Goal: Transaction & Acquisition: Obtain resource

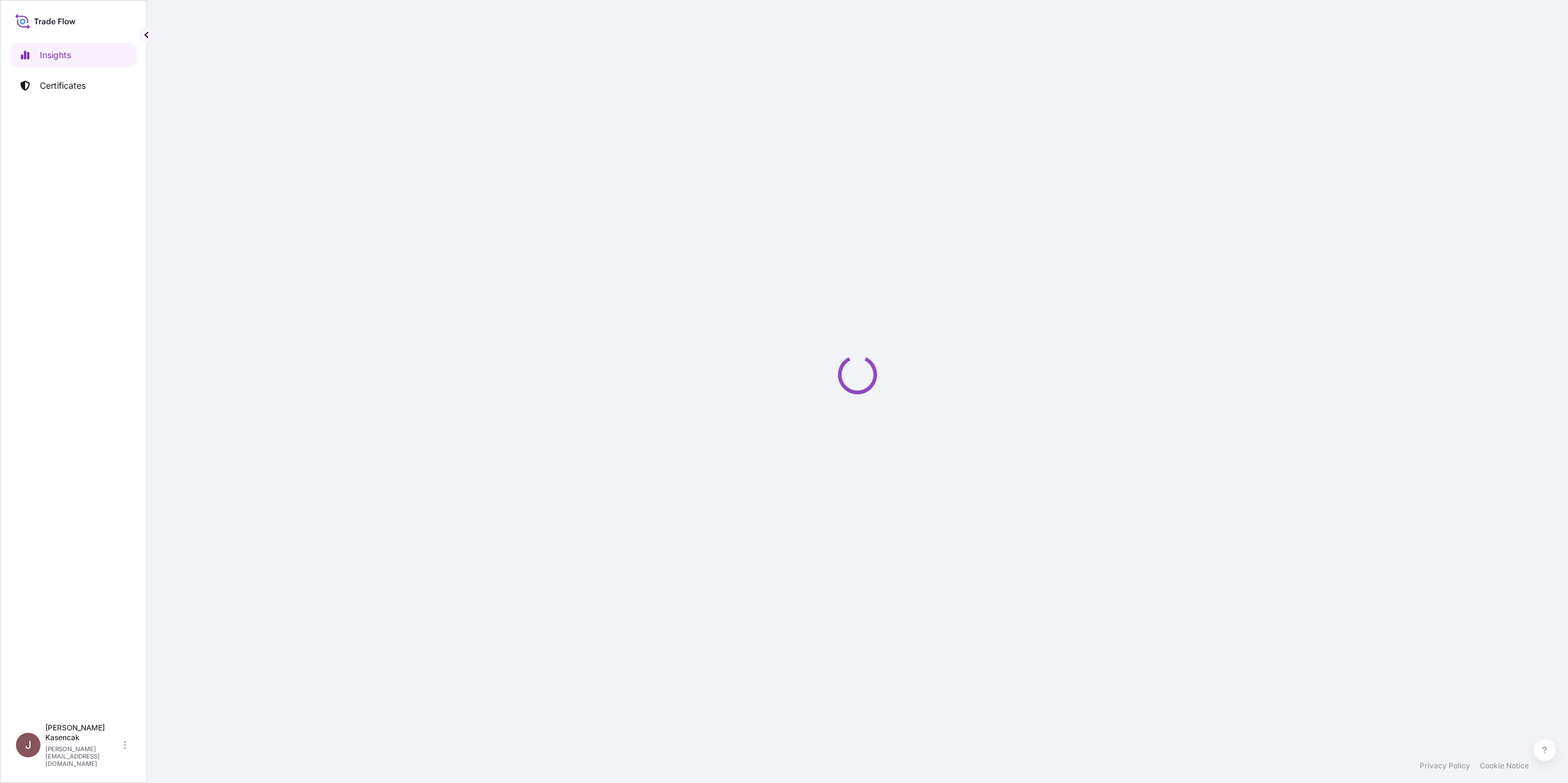
select select "2025"
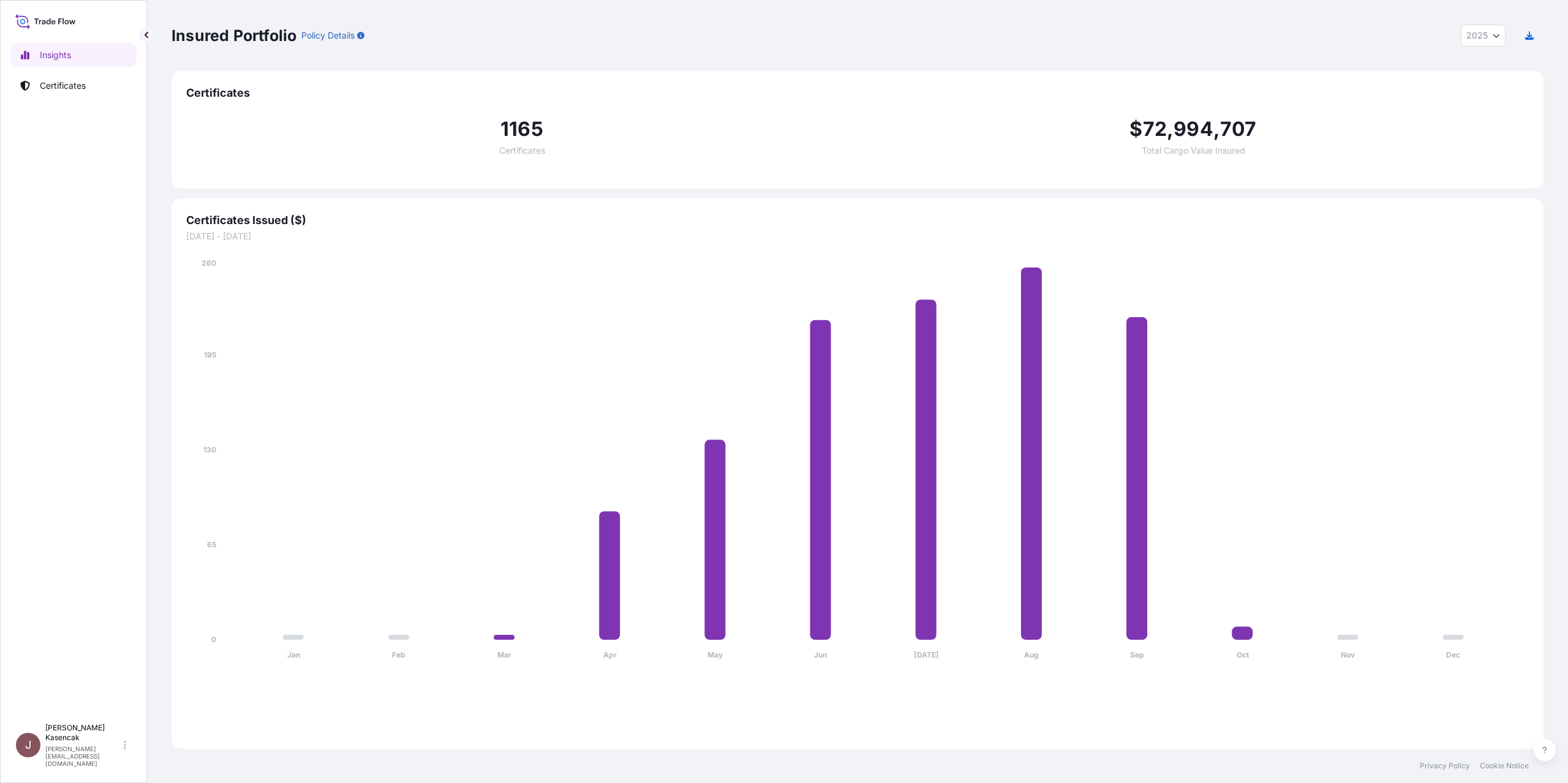
click at [87, 110] on div "Insights Certificates" at bounding box center [74, 374] width 126 height 686
click at [85, 98] on link "Certificates" at bounding box center [74, 86] width 126 height 24
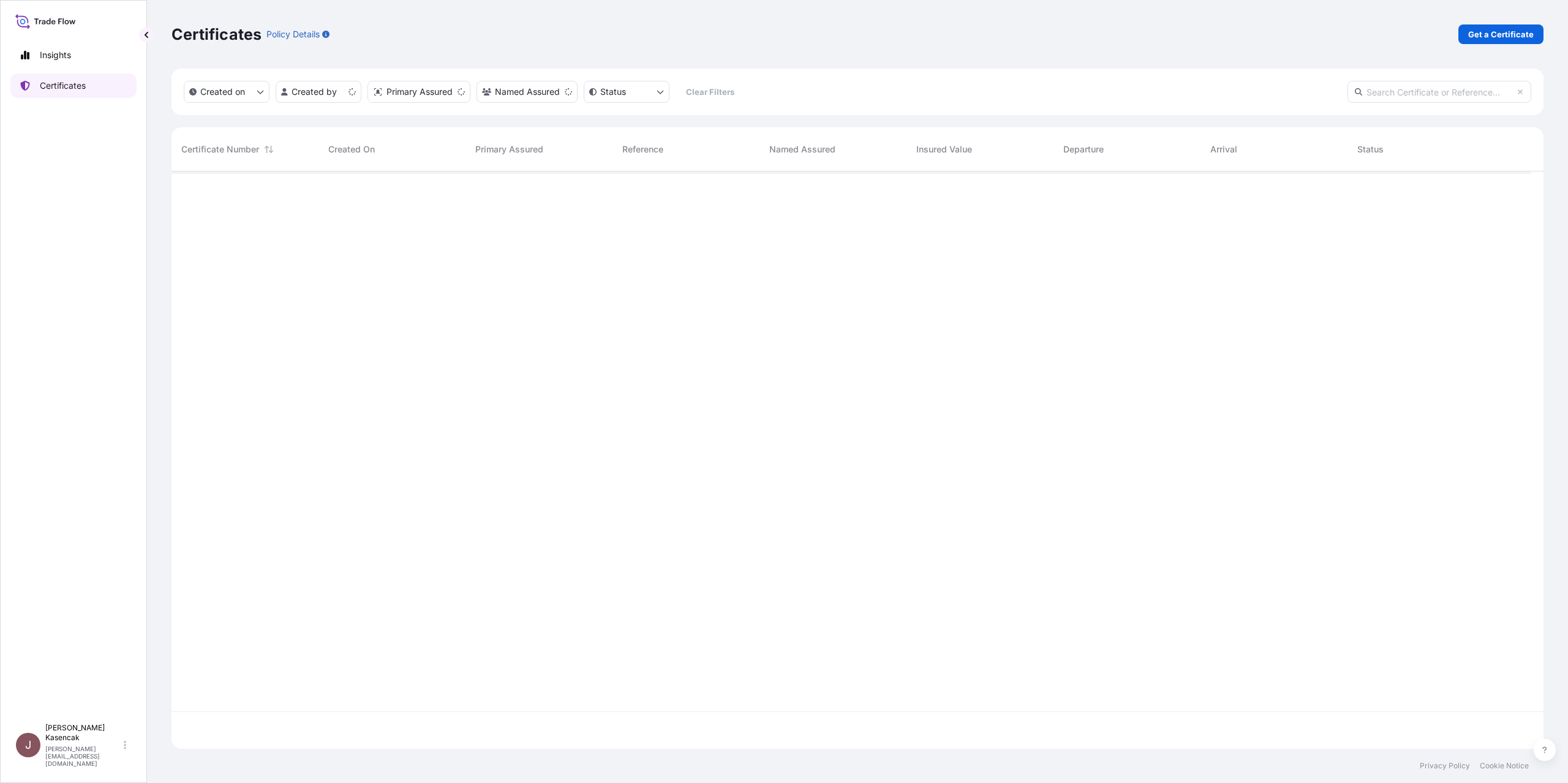
scroll to position [547, 1351]
click at [1496, 65] on div "Certificates Policy Details Get a Certificate" at bounding box center [857, 34] width 1372 height 69
click at [1492, 55] on div "Certificates Policy Details Get a Certificate" at bounding box center [857, 34] width 1372 height 69
click at [1475, 35] on p "Get a Certificate" at bounding box center [1501, 34] width 65 height 12
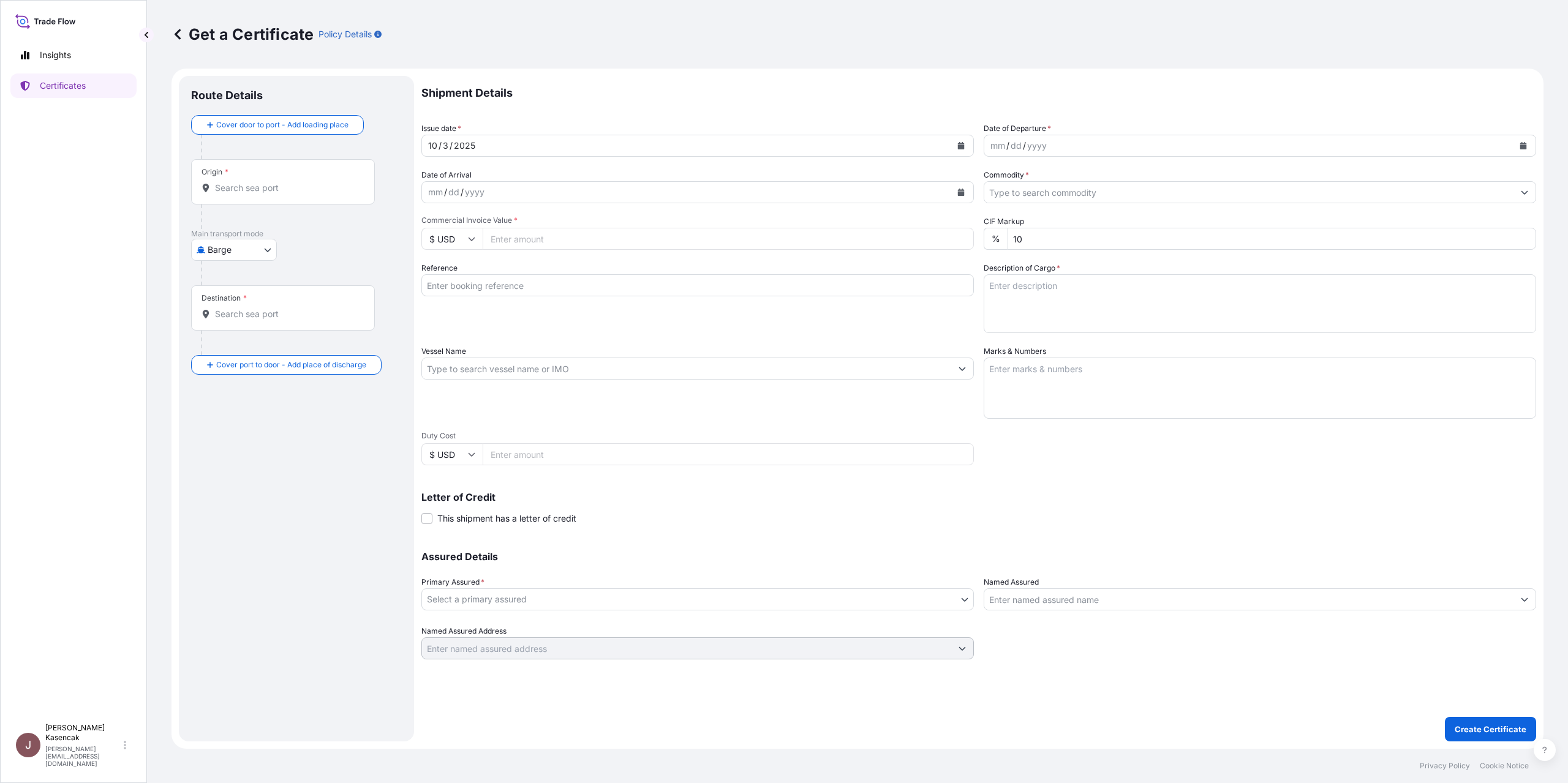
click at [257, 315] on body "Insights Certificates J Jessica Kasencak jessica.kasencak@dsv.com Get a Certifi…" at bounding box center [784, 391] width 1568 height 783
click at [245, 463] on div "Ocean Vessel" at bounding box center [246, 456] width 78 height 22
select select "Ocean Vessel"
click at [302, 199] on input "Origin *" at bounding box center [287, 193] width 145 height 12
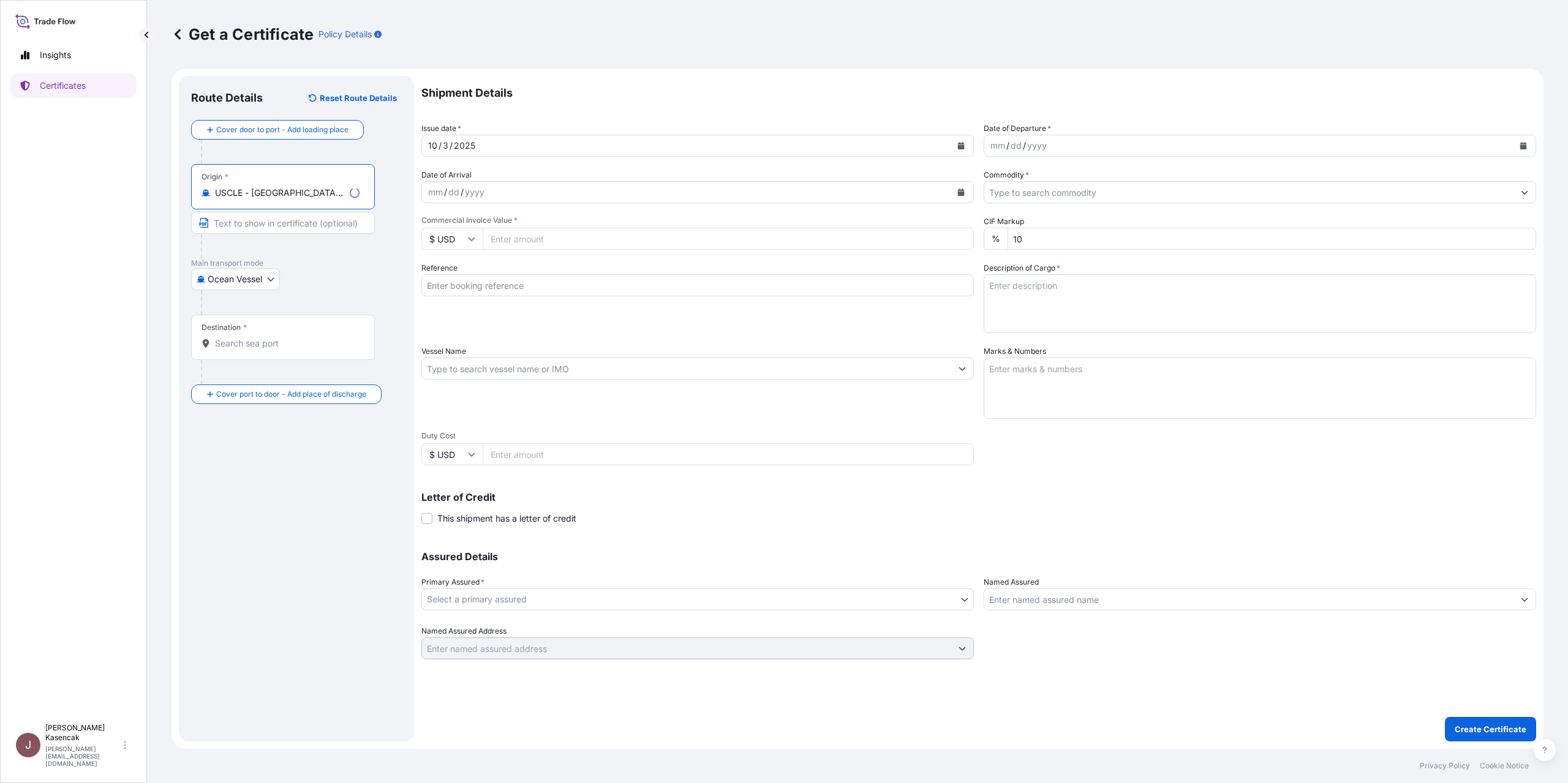
type input "USCLE - Cleveland, United States"
click at [311, 360] on div "Destination *" at bounding box center [283, 337] width 183 height 45
click at [311, 350] on input "Destination *" at bounding box center [287, 343] width 145 height 12
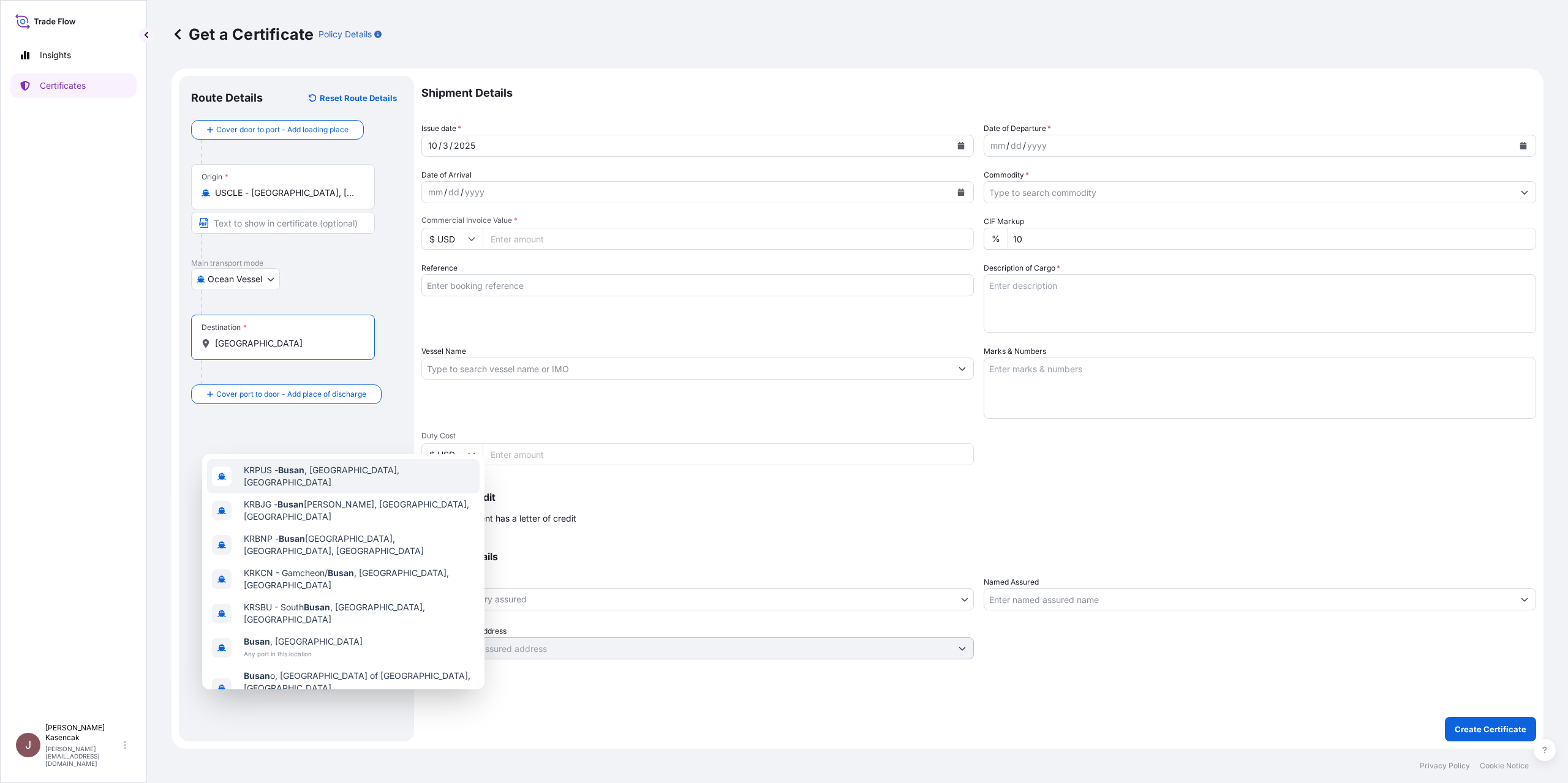
click at [295, 489] on div "KRPUS - Busan , Korea, South" at bounding box center [343, 476] width 272 height 34
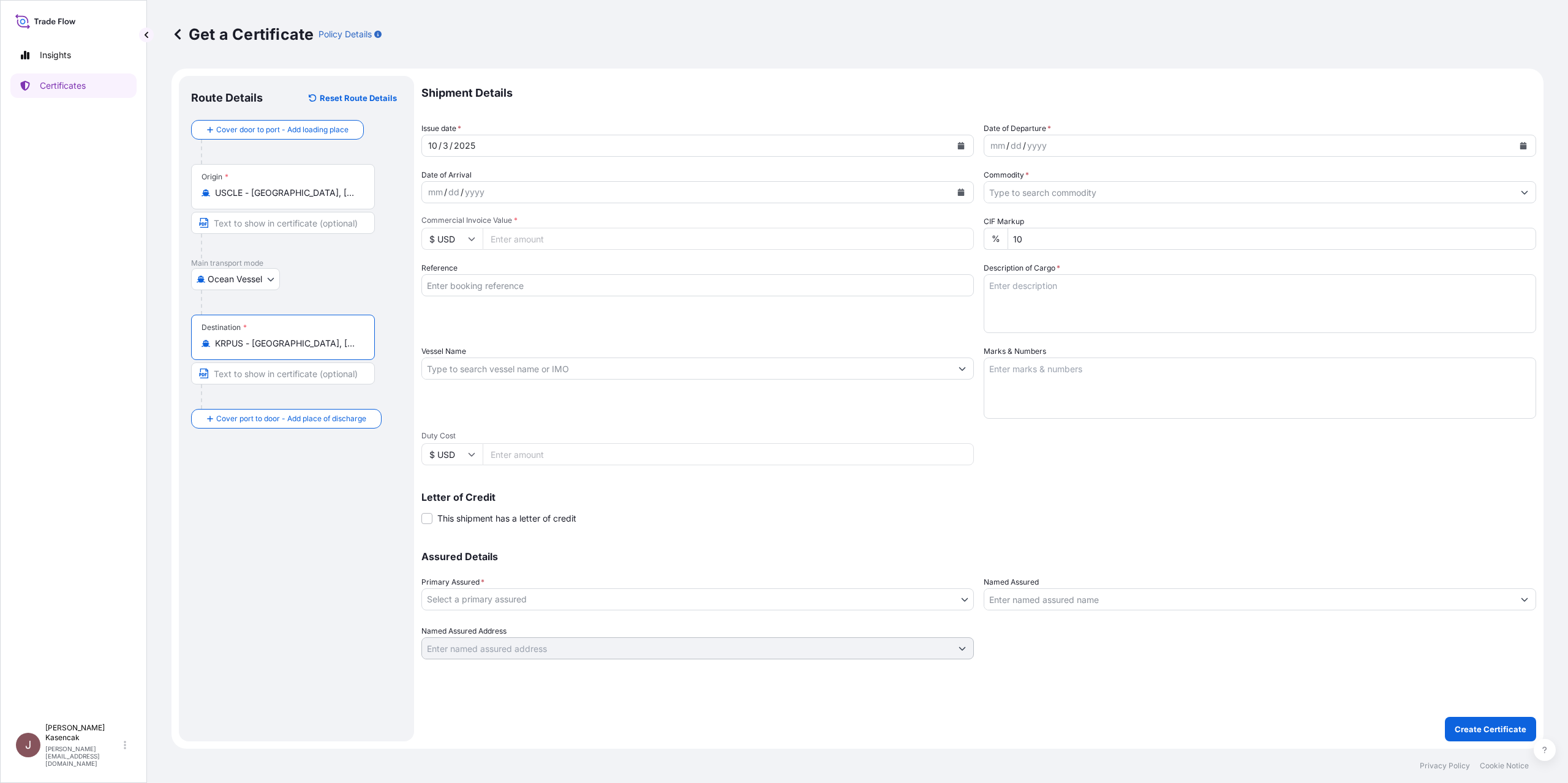
type input "KRPUS - Busan, Korea, South"
click at [1514, 155] on button "Calendar" at bounding box center [1523, 145] width 19 height 19
click at [1137, 272] on div "2" at bounding box center [1125, 261] width 22 height 22
click at [1108, 203] on input "Commodity *" at bounding box center [1249, 192] width 530 height 22
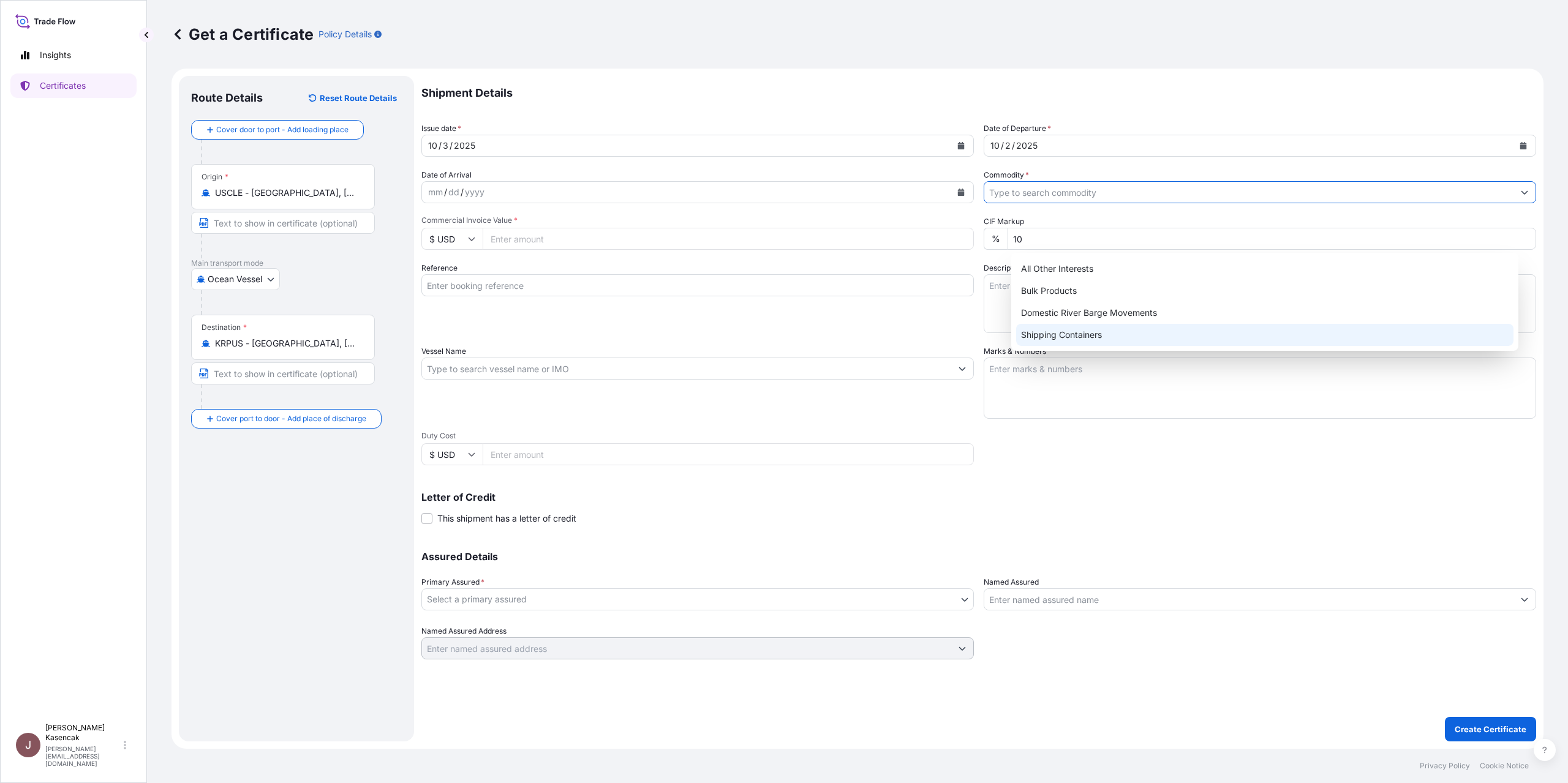
click at [1082, 346] on div "Shipping Containers" at bounding box center [1265, 335] width 497 height 22
type input "Shipping Containers"
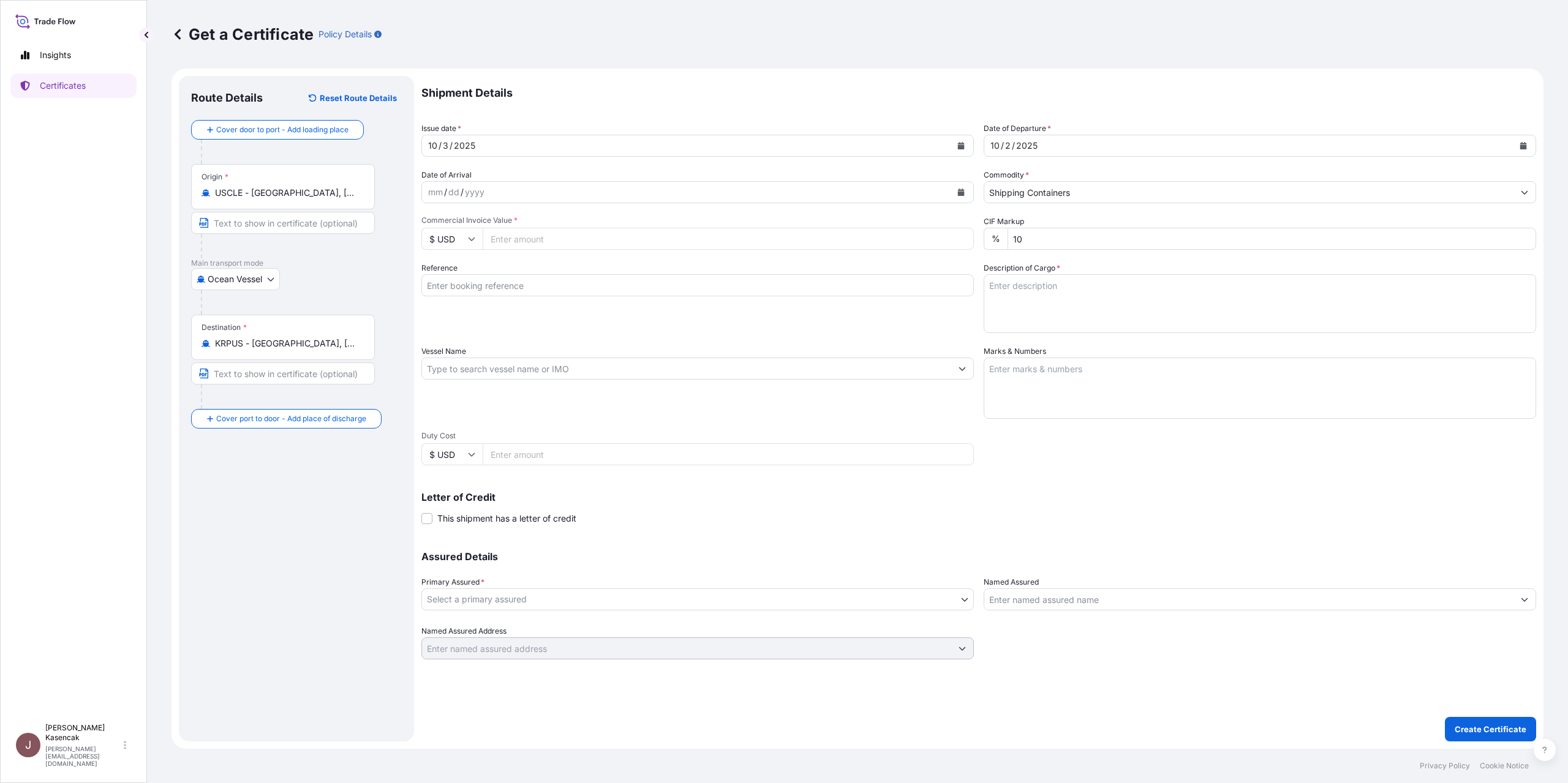
click at [595, 250] on input "Commercial Invoice Value *" at bounding box center [729, 239] width 492 height 22
click at [598, 250] on input "Commercial Invoice Value *" at bounding box center [729, 239] width 492 height 22
type input "93154.74"
type input "80000107176"
type textarea "LUBRICATING OIL ADDITIVES"
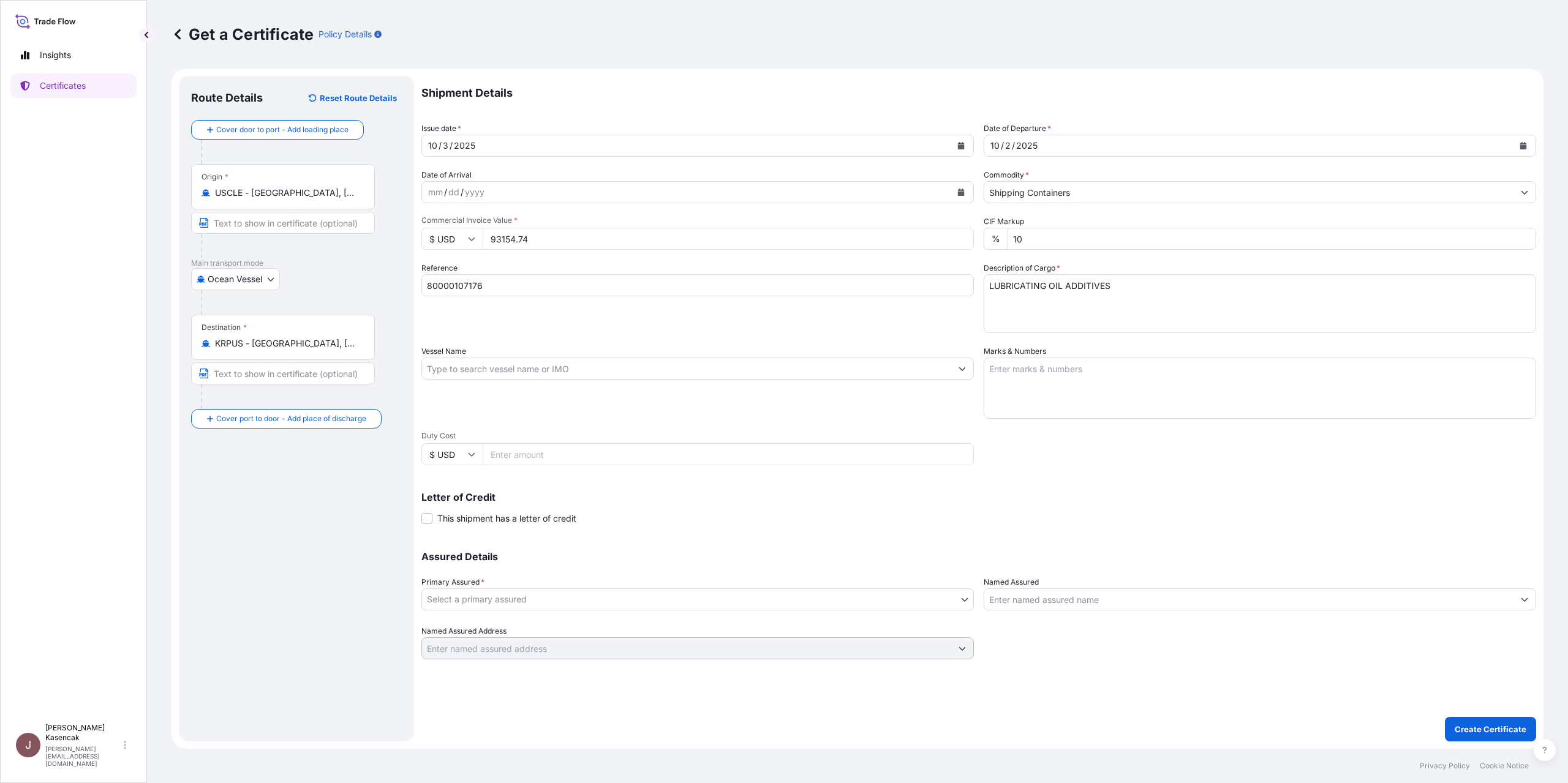
click at [1146, 419] on textarea "Marks & Numbers" at bounding box center [1260, 388] width 553 height 61
paste textarea "ONEU2189610"
click at [1165, 419] on textarea "ONEU2189610 /" at bounding box center [1260, 388] width 553 height 61
paste textarea "00443955"
type textarea "ONEU2189610 / 00443955 GW 13661.9 KG"
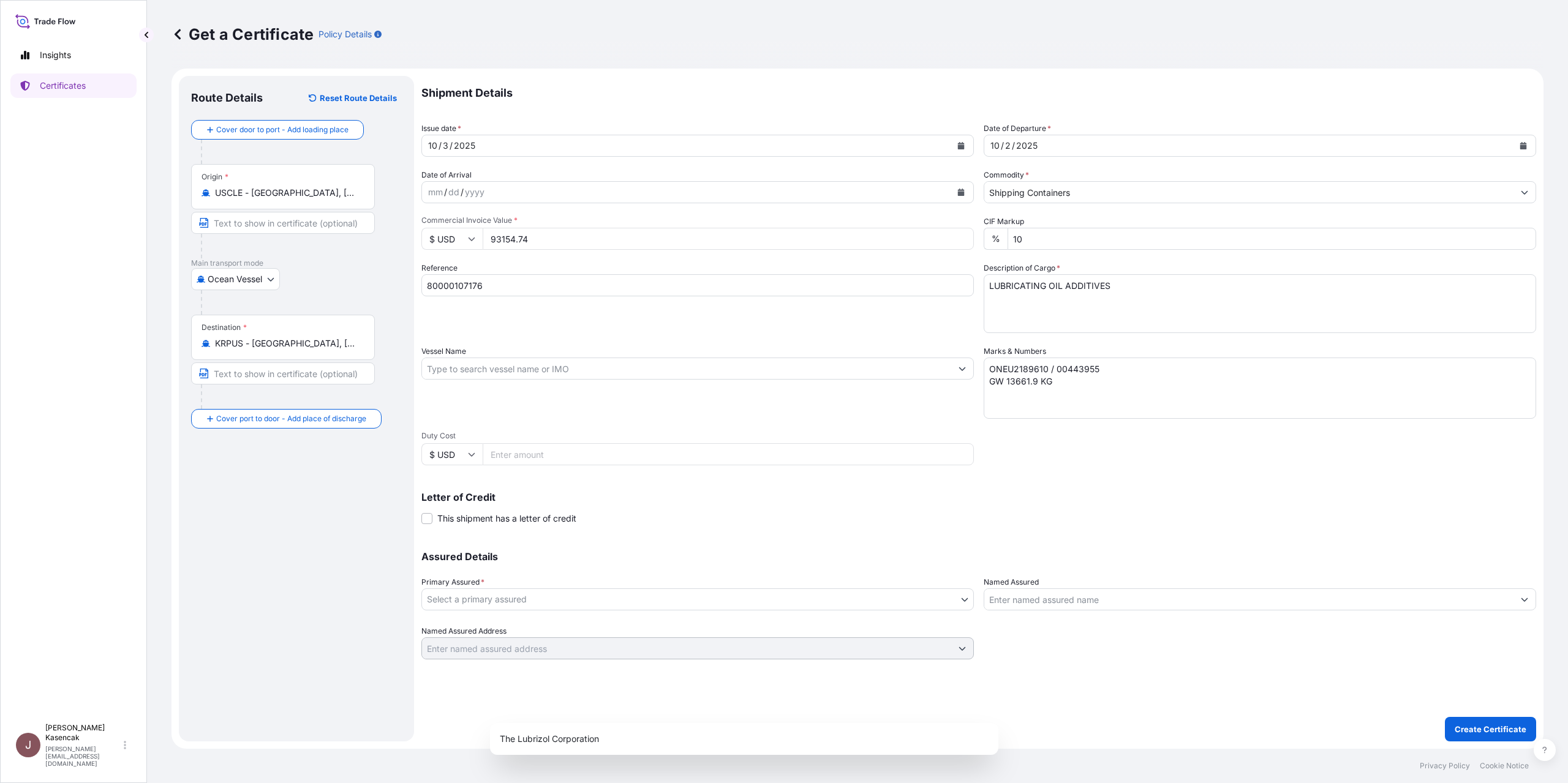
click at [573, 713] on body "Insights Certificates J Jessica Kasencak jessica.kasencak@dsv.com Get a Certifi…" at bounding box center [784, 391] width 1568 height 783
click at [585, 734] on div "The Lubrizol Corporation" at bounding box center [745, 739] width 499 height 22
select select "31566"
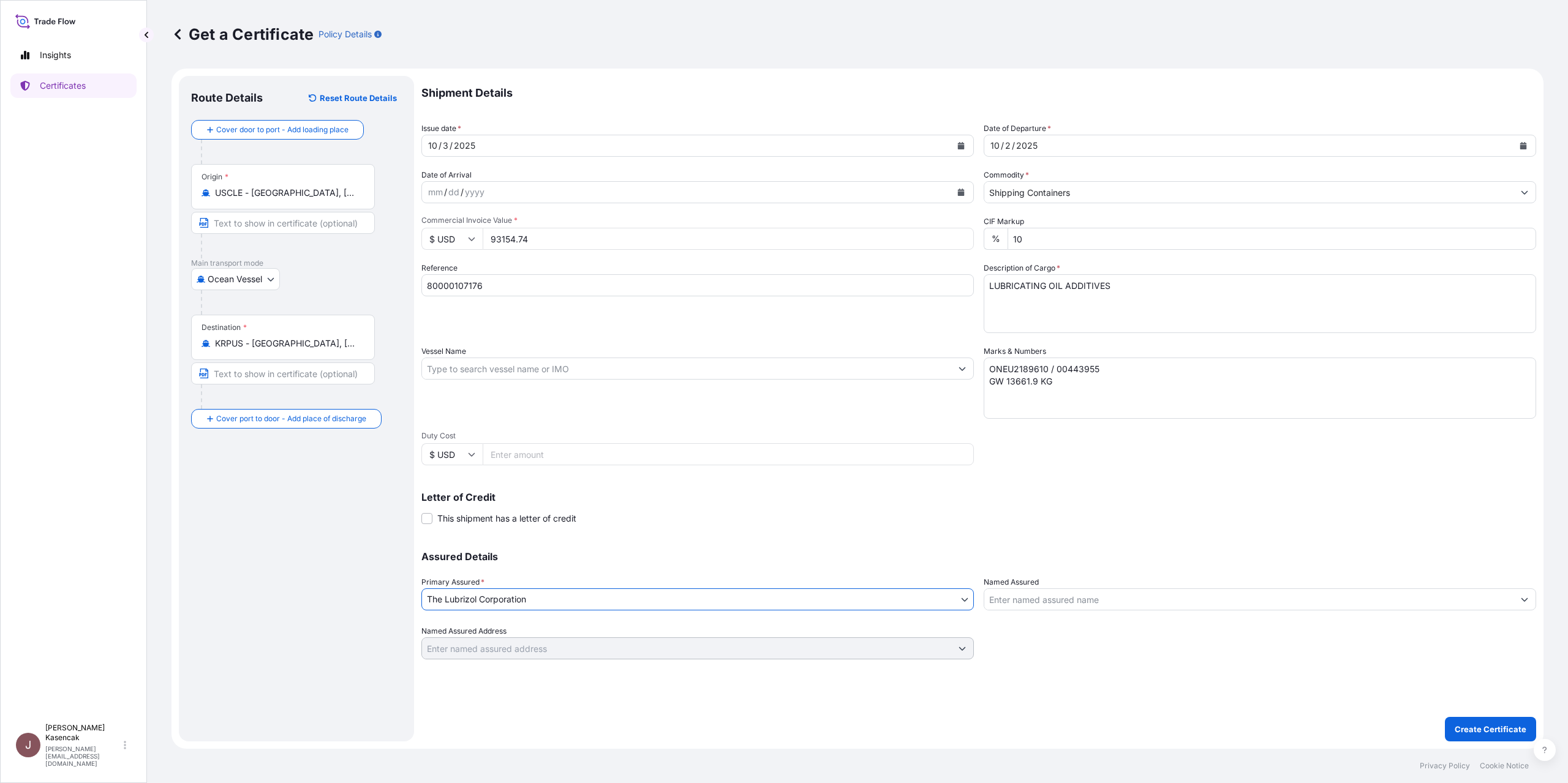
click at [1099, 610] on input "Named Assured" at bounding box center [1249, 599] width 530 height 22
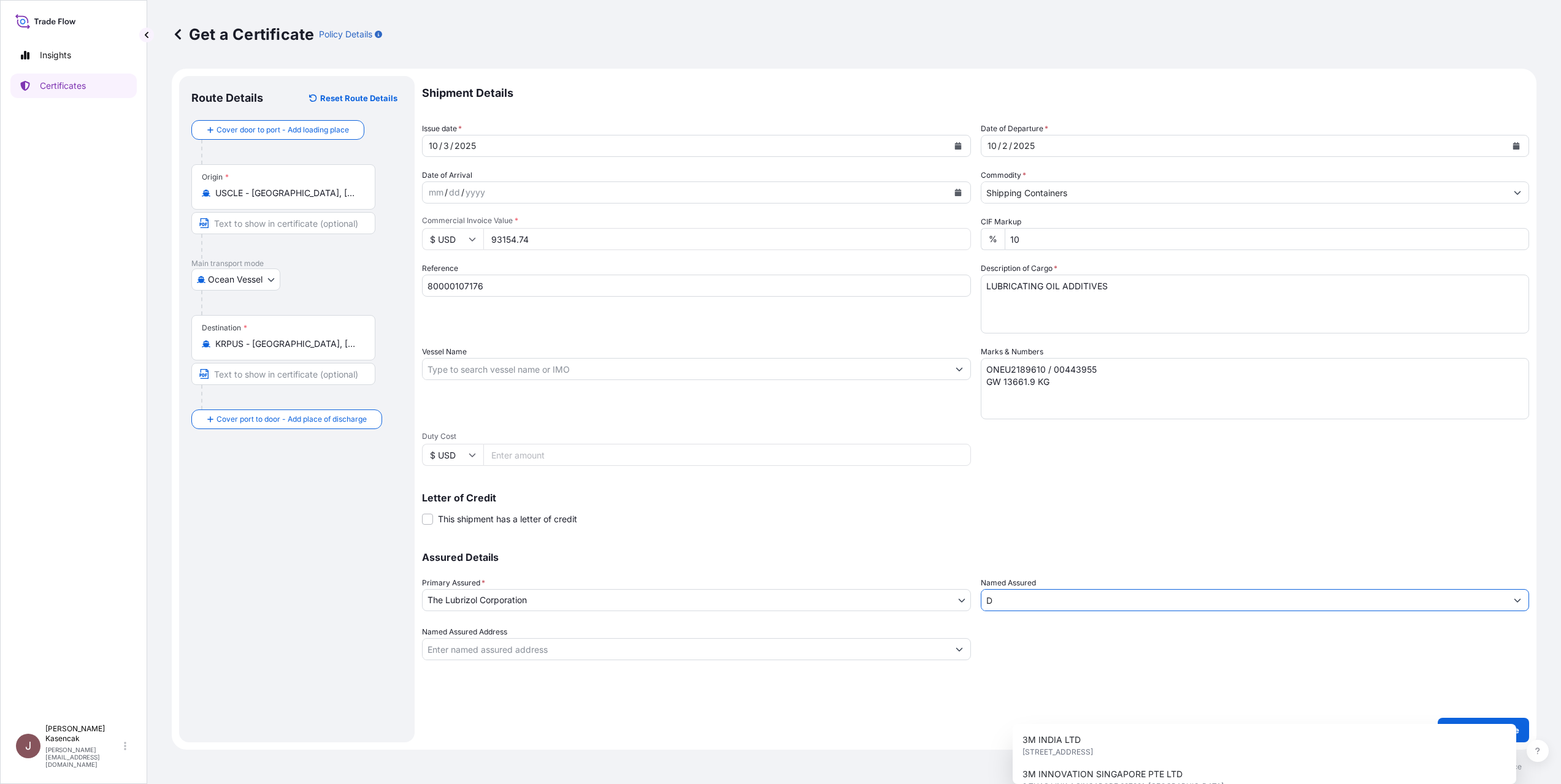
drag, startPoint x: 1046, startPoint y: 692, endPoint x: 847, endPoint y: 698, distance: 199.1
click at [847, 661] on div "Assured Details Primary Assured * The Lubrizol Corporation The Lubrizol Corpora…" at bounding box center [975, 599] width 1107 height 123
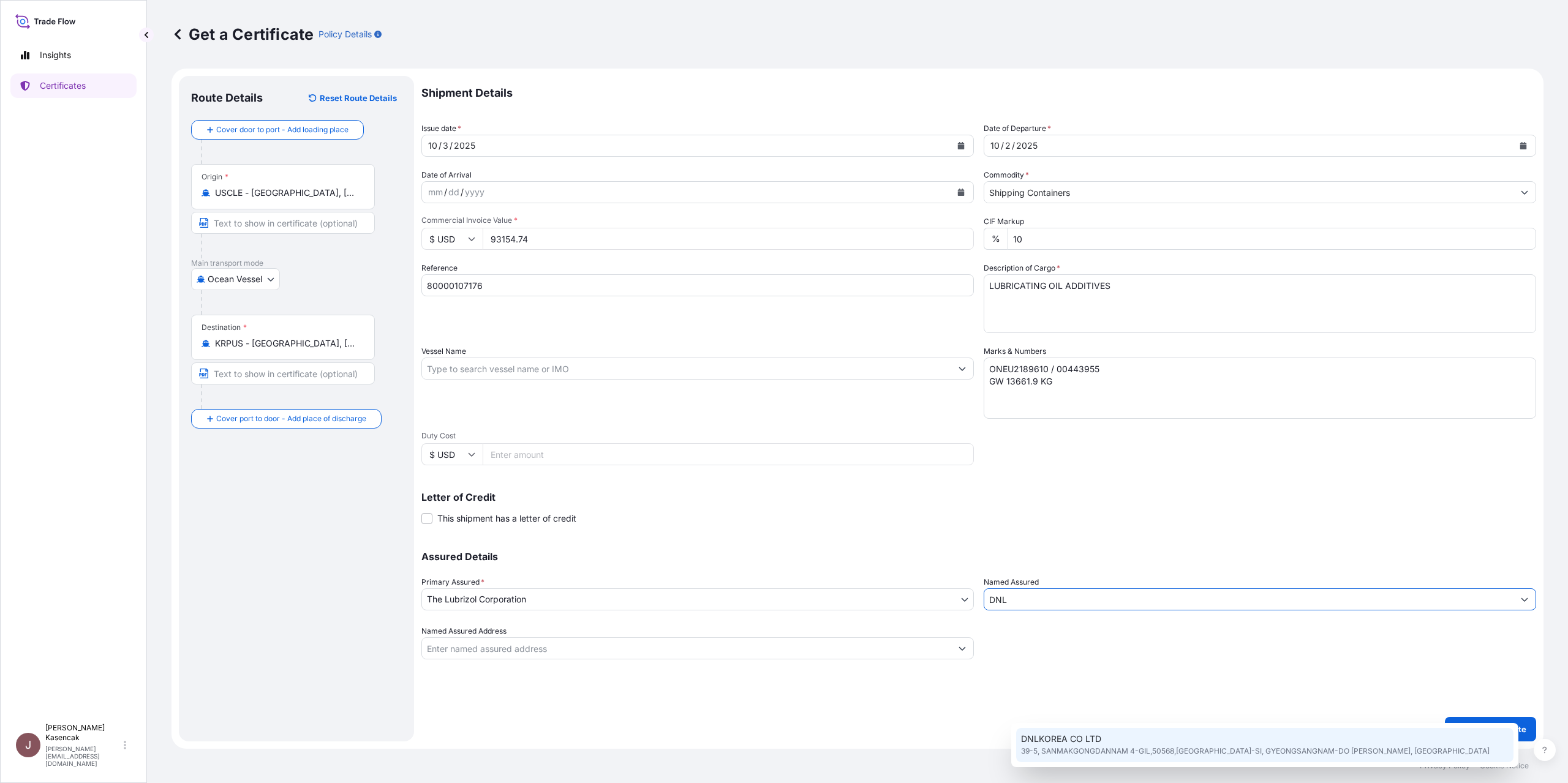
click at [1110, 753] on span "39-5, SANMAKGONGDANNAM 4-GIL,50568,YANGSAN-SI, GYEONGSANGNAM-DO JE-YOUNG LEE, S…" at bounding box center [1256, 751] width 469 height 12
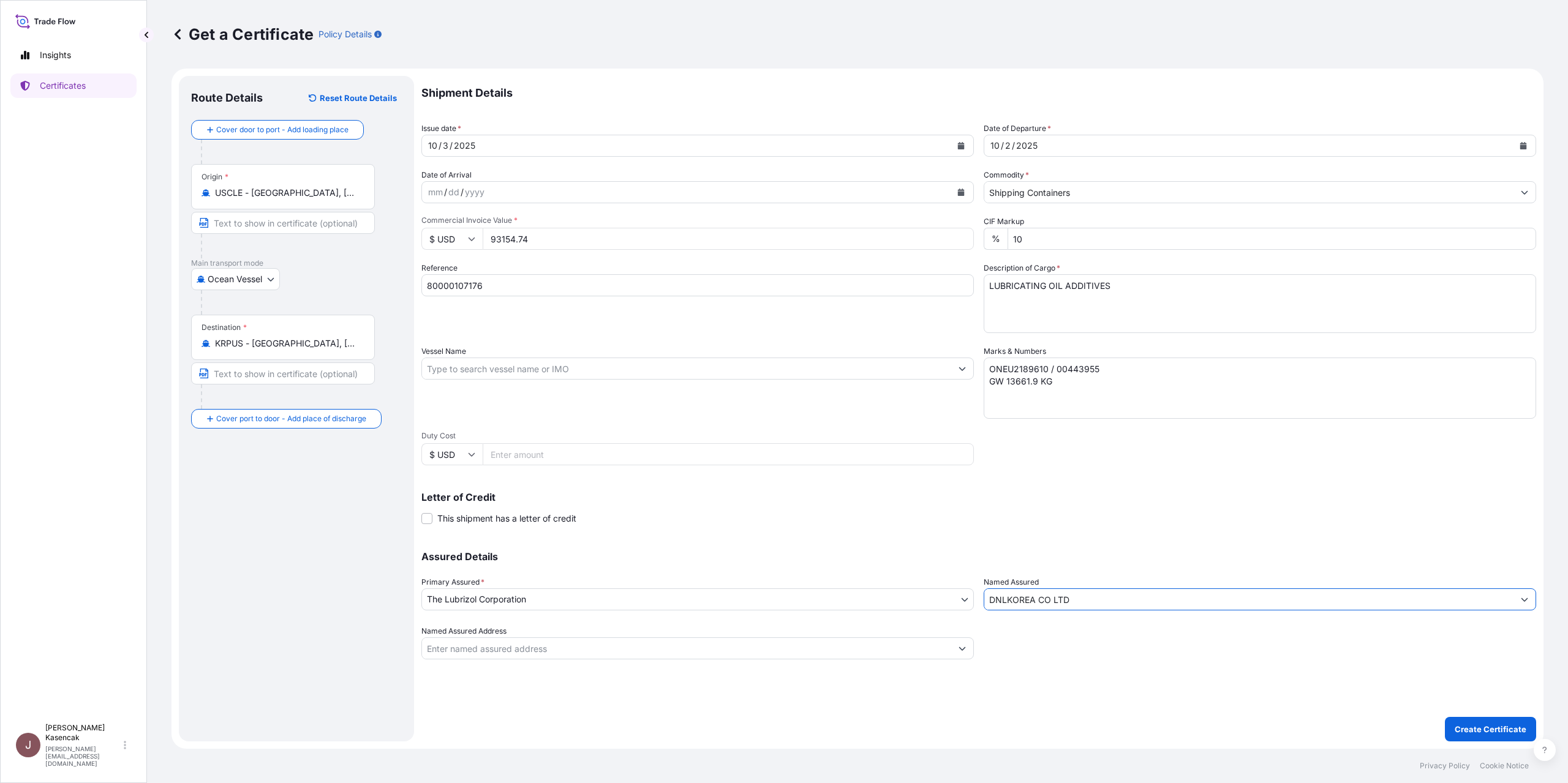
scroll to position [88, 0]
type input "DNLKOREA CO LTD"
click at [1455, 724] on p "Create Certificate" at bounding box center [1491, 729] width 72 height 12
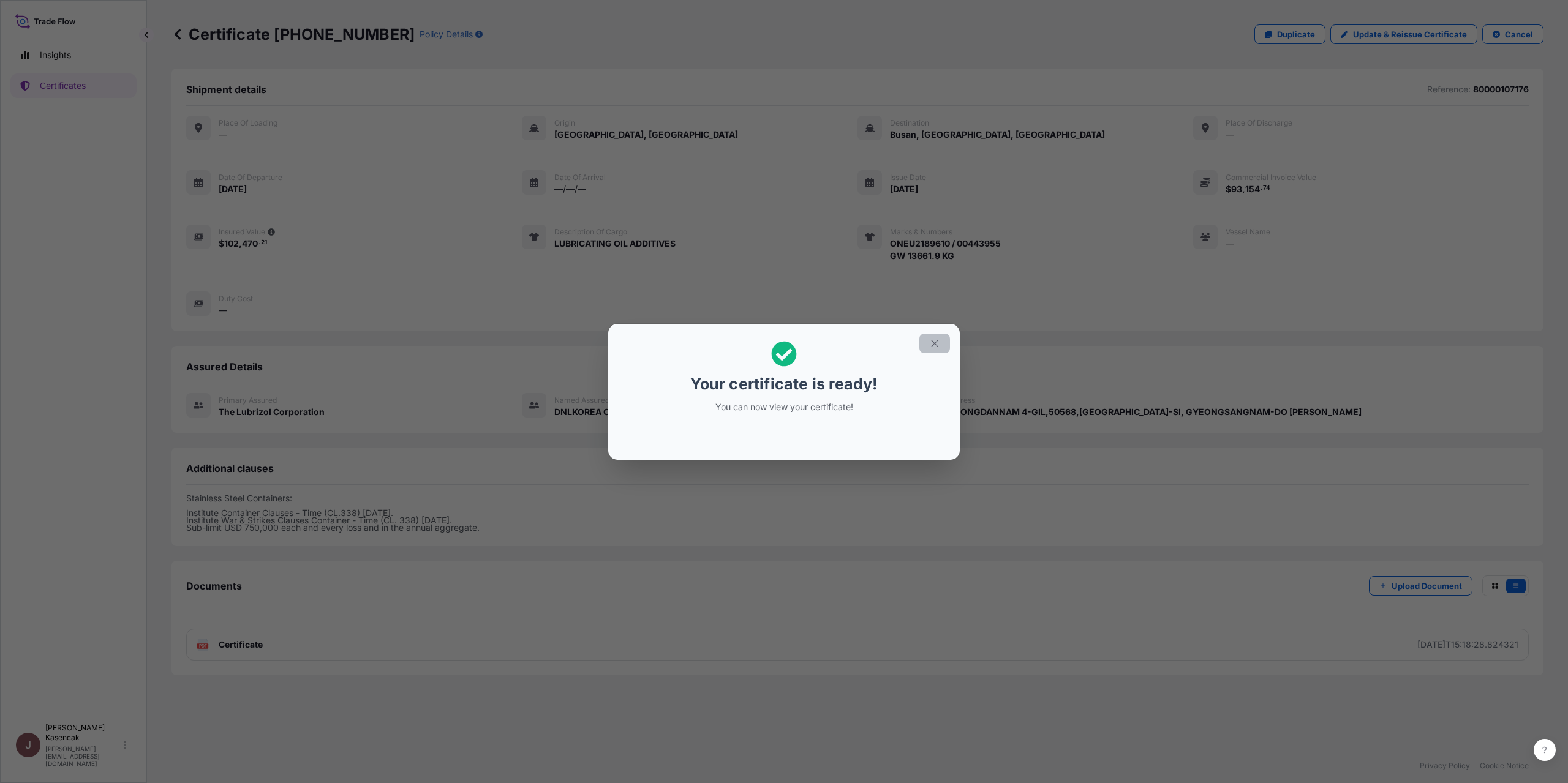
click at [950, 334] on button "button" at bounding box center [934, 343] width 31 height 19
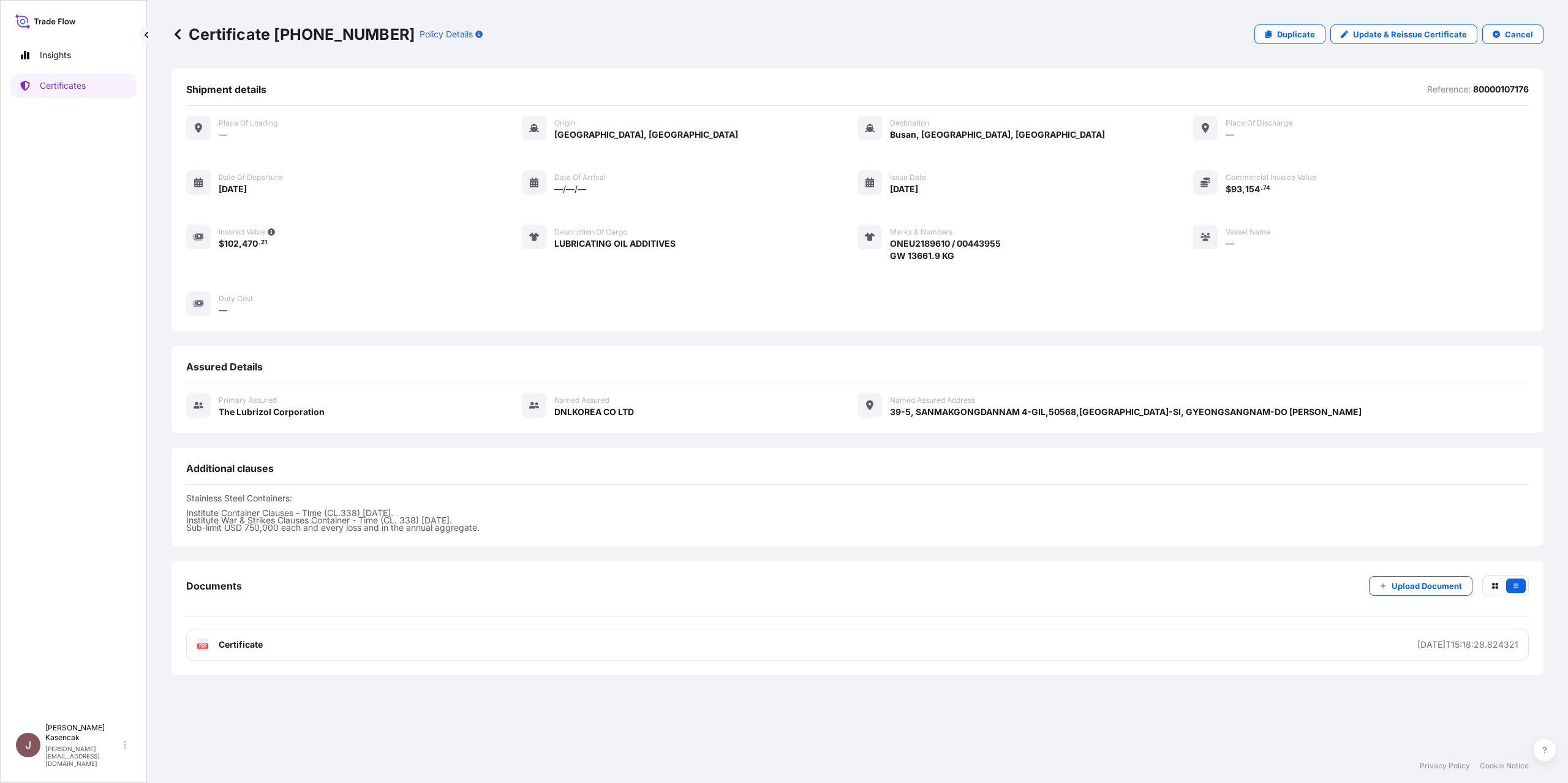
scroll to position [74, 0]
click at [248, 660] on div "Documents Upload Document PDF Certificate 2025-10-03T15:18:28.824321" at bounding box center [858, 618] width 1343 height 85
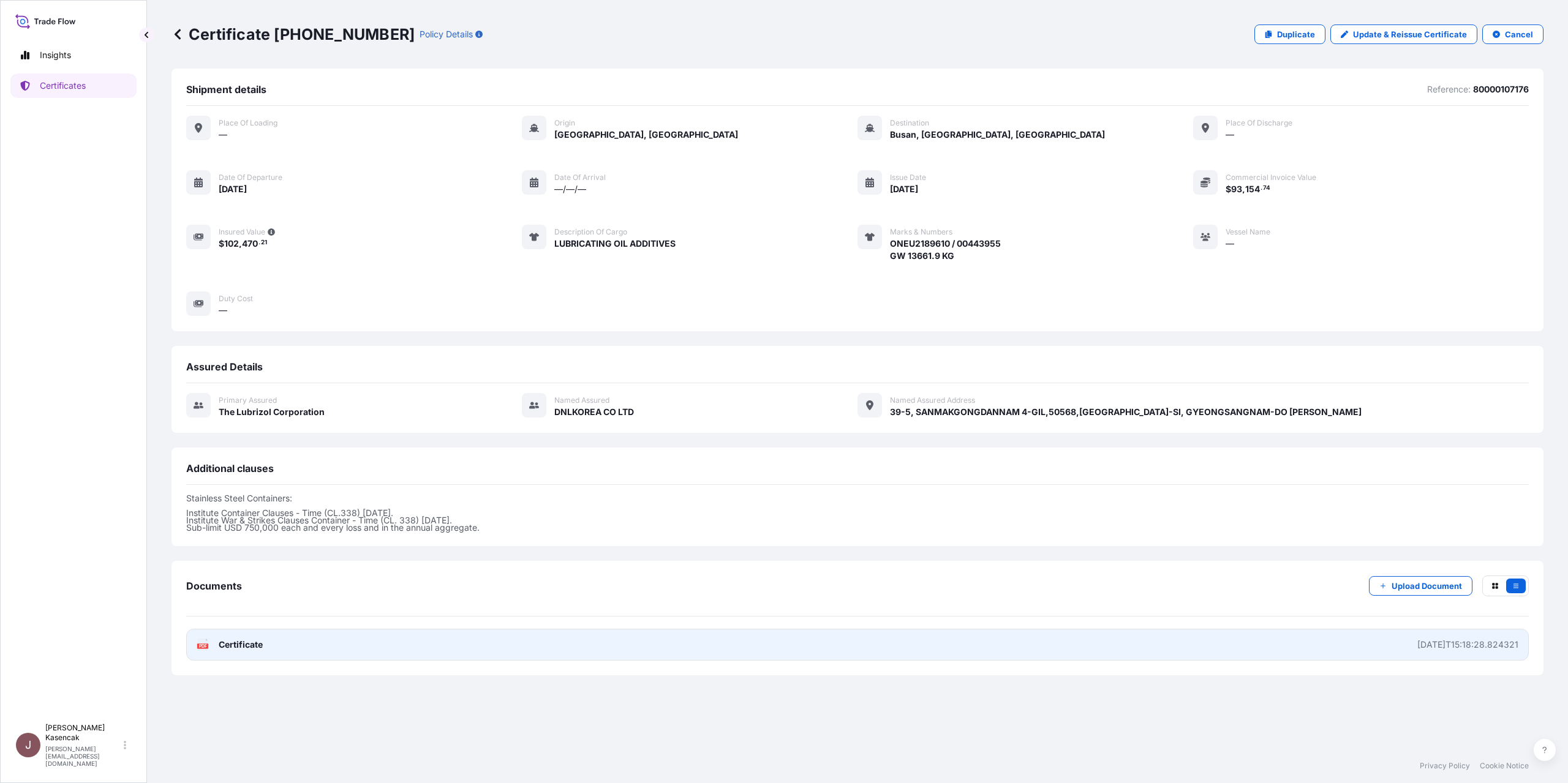
click at [228, 651] on div "PDF Certificate" at bounding box center [229, 645] width 66 height 12
